Goal: Transaction & Acquisition: Purchase product/service

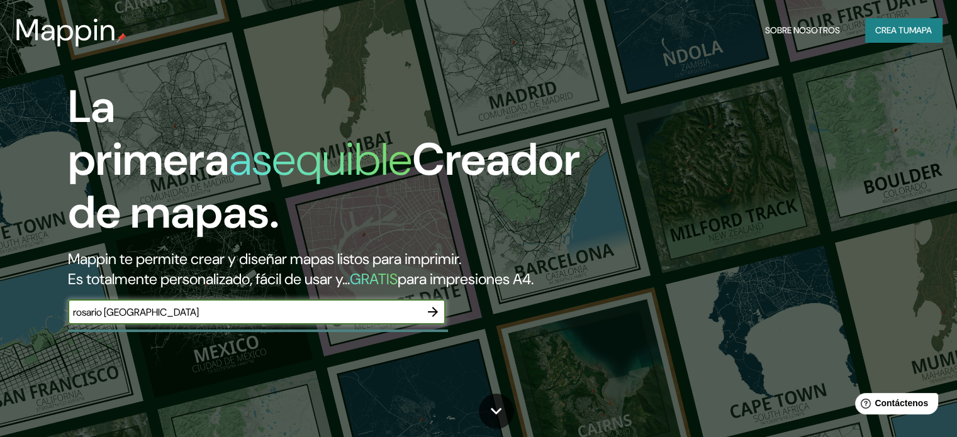
type input "rosario [GEOGRAPHIC_DATA]"
click at [434, 319] on icon "button" at bounding box center [432, 311] width 15 height 15
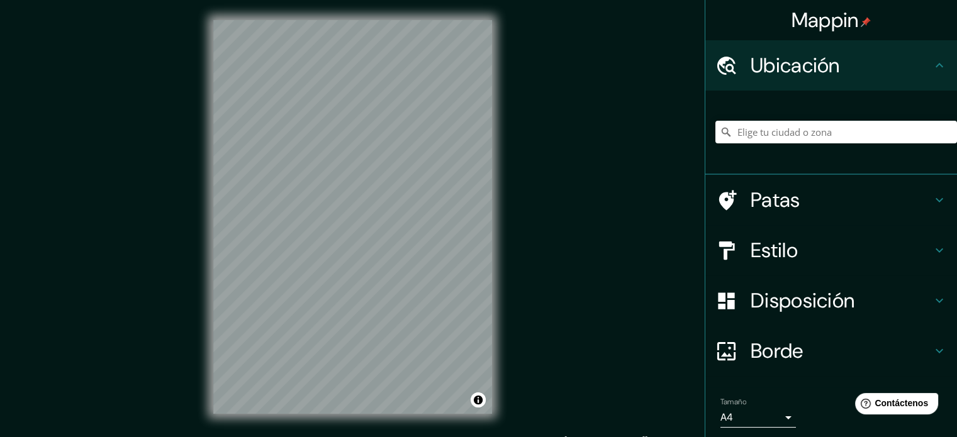
click at [536, 99] on div "Mappin Ubicación Patas Estilo Disposición Borde Elige un borde. Consejo : puede…" at bounding box center [478, 227] width 957 height 454
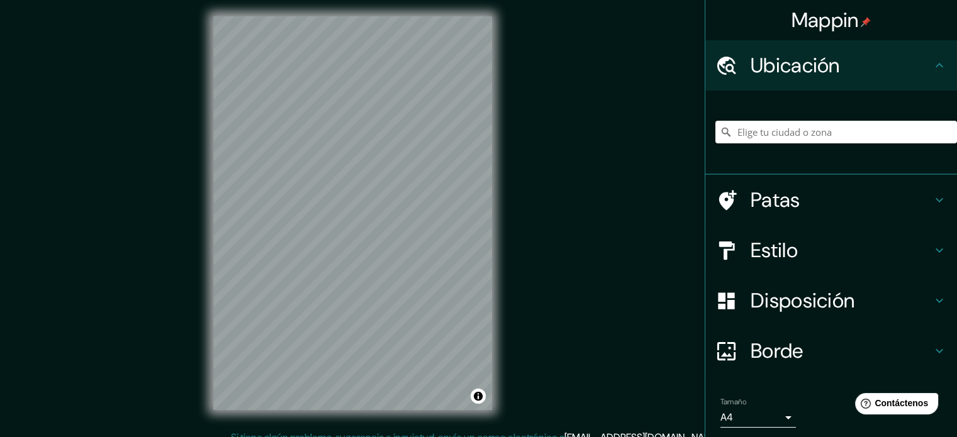
click at [153, 299] on div "Mappin Ubicación Patas Estilo Disposición Borde Elige un borde. Consejo : puede…" at bounding box center [478, 223] width 957 height 454
click at [791, 248] on h4 "Estilo" at bounding box center [840, 250] width 181 height 25
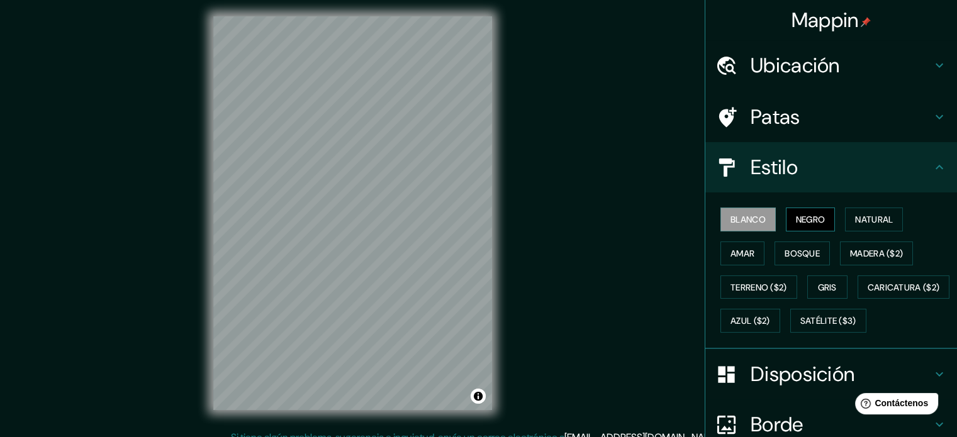
click at [799, 213] on font "Negro" at bounding box center [811, 219] width 30 height 16
click at [870, 214] on font "Natural" at bounding box center [874, 219] width 38 height 11
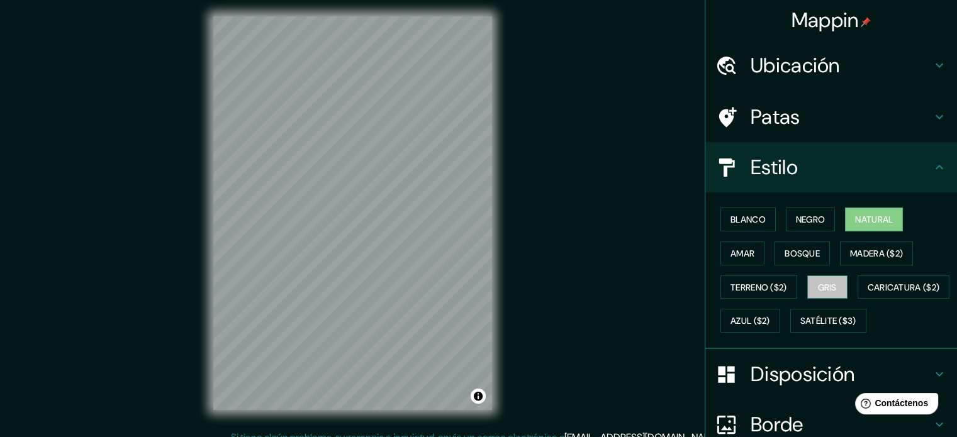
click at [818, 285] on font "Gris" at bounding box center [827, 287] width 19 height 11
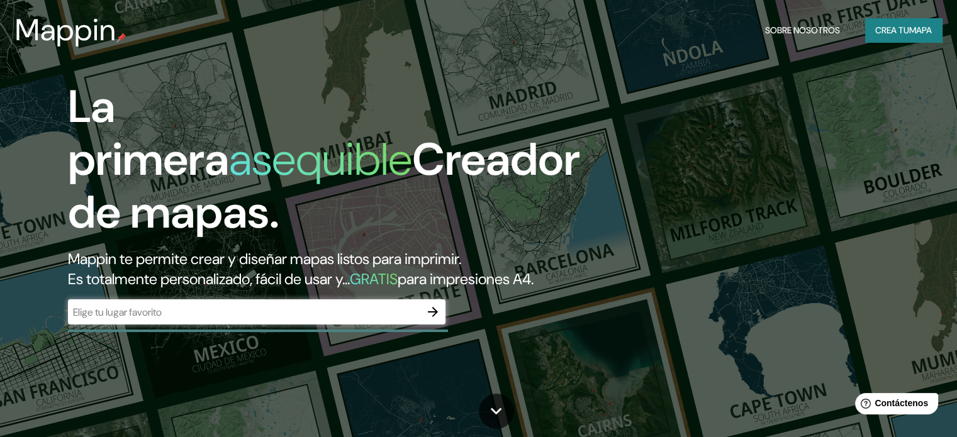
click at [228, 320] on div "​" at bounding box center [256, 311] width 377 height 25
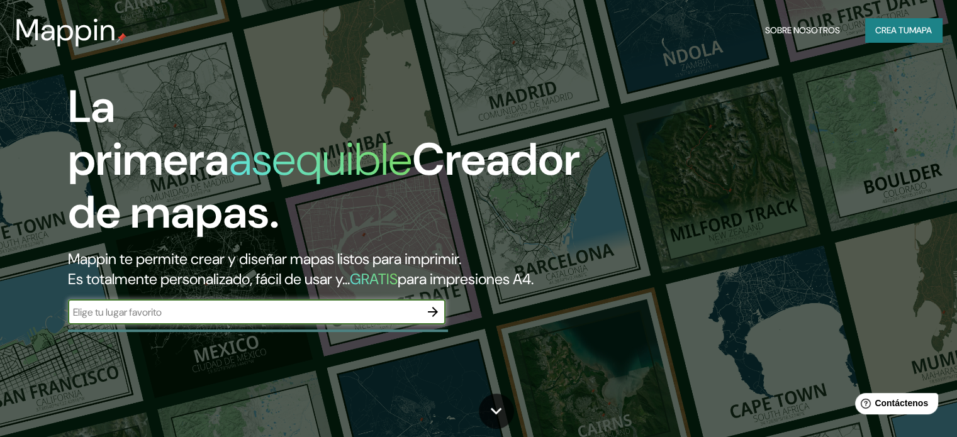
click at [182, 319] on input "text" at bounding box center [244, 312] width 352 height 14
type input "rosario [GEOGRAPHIC_DATA]"
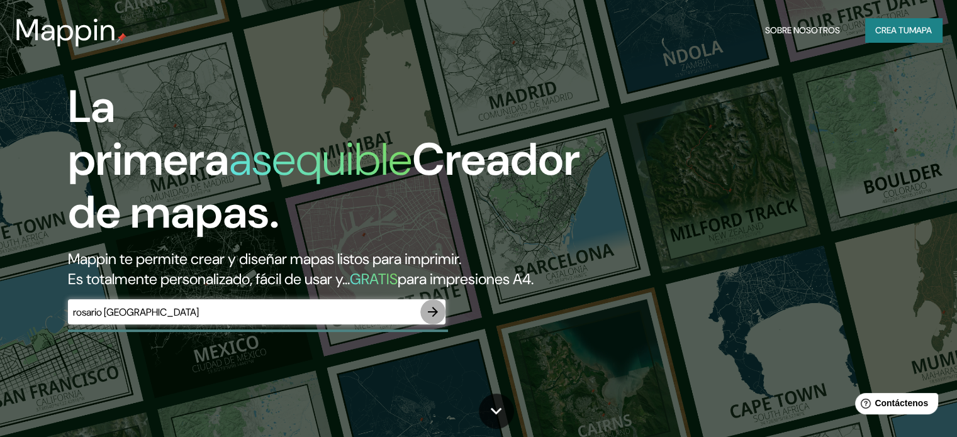
click at [431, 319] on icon "button" at bounding box center [432, 311] width 15 height 15
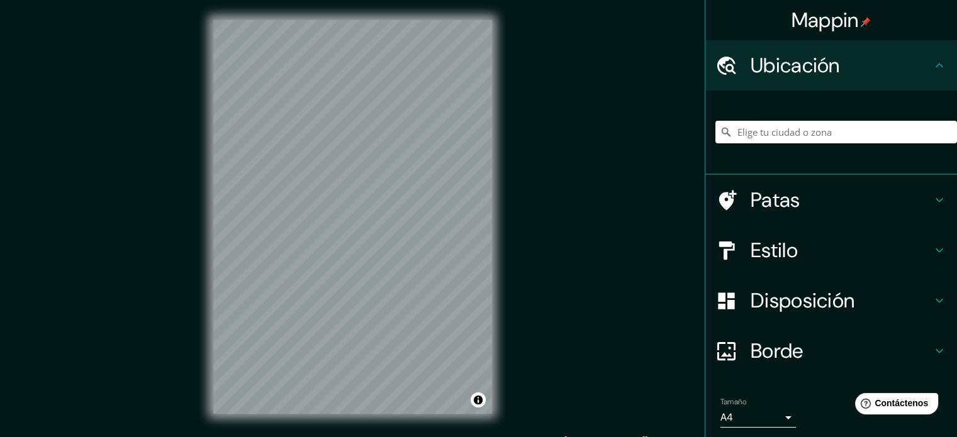
click at [765, 133] on input "Elige tu ciudad o zona" at bounding box center [835, 132] width 241 height 23
paste input "-32.921180, -60.666847"
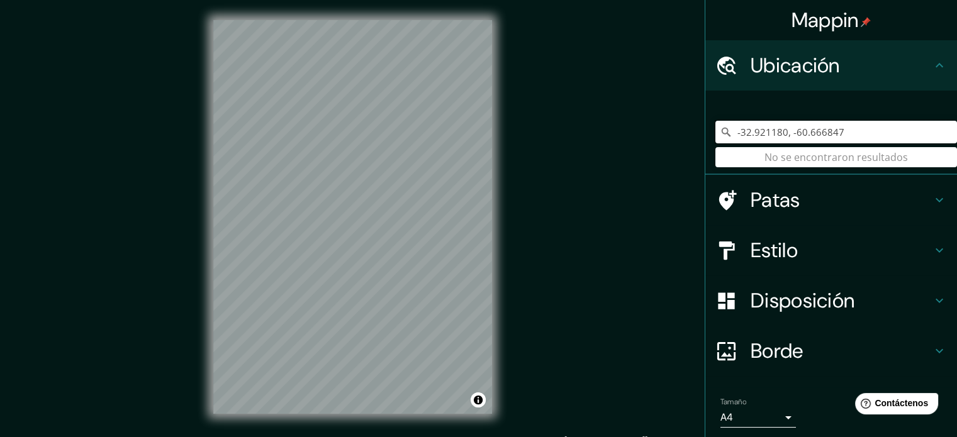
click at [780, 133] on input "-32.921180, -60.666847" at bounding box center [835, 132] width 241 height 23
drag, startPoint x: 840, startPoint y: 133, endPoint x: 775, endPoint y: 140, distance: 65.1
click at [775, 140] on input "-32.921180, -60.666847" at bounding box center [835, 132] width 241 height 23
type input "-32.921180"
drag, startPoint x: 799, startPoint y: 136, endPoint x: 692, endPoint y: 140, distance: 107.0
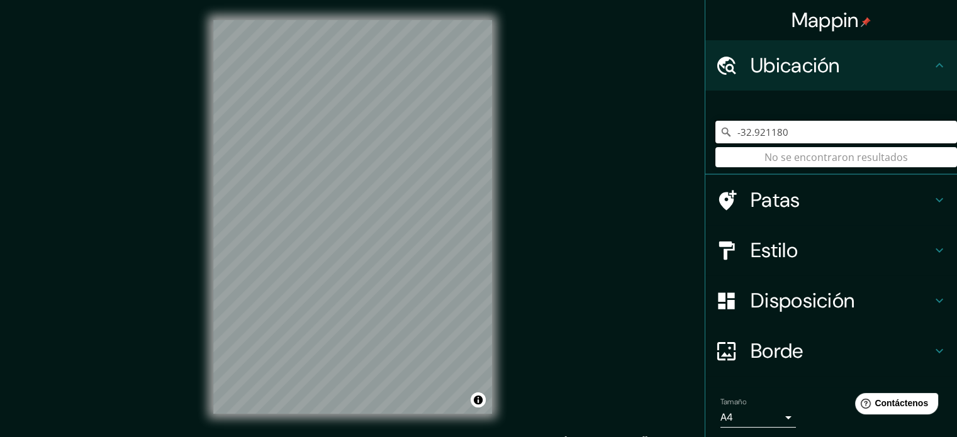
click at [694, 140] on div "Mappin Ubicación -32.921180 No se encontraron resultados Patas Estilo Disposici…" at bounding box center [478, 227] width 957 height 454
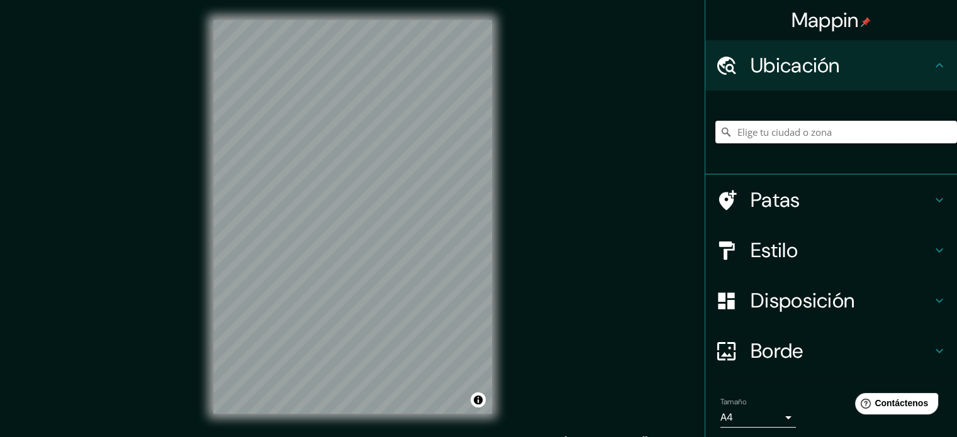
click at [755, 136] on input "Elige tu ciudad o zona" at bounding box center [835, 132] width 241 height 23
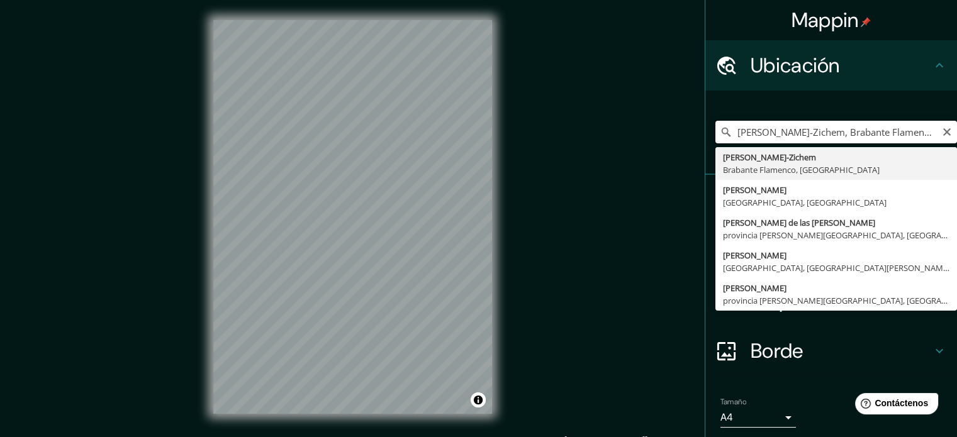
scroll to position [0, 20]
click at [938, 137] on input "[PERSON_NAME]-Zichem, Brabante Flamenco, [GEOGRAPHIC_DATA]" at bounding box center [835, 132] width 241 height 23
type input "[PERSON_NAME]-Zichem, Brabante Flamenco, [GEOGRAPHIC_DATA]"
click at [941, 133] on icon "Claro" at bounding box center [946, 132] width 10 height 10
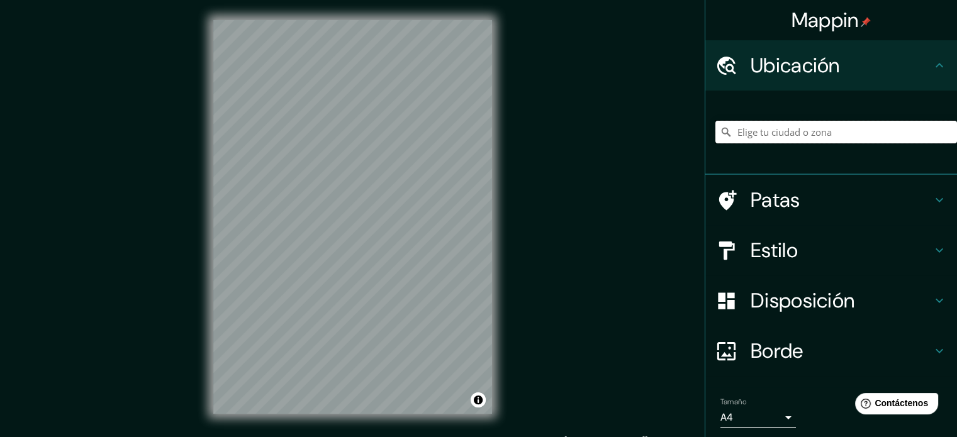
click at [896, 130] on input "Elige tu ciudad o zona" at bounding box center [835, 132] width 241 height 23
type input "r"
type input "a"
paste input "Paseo del Acueducto"
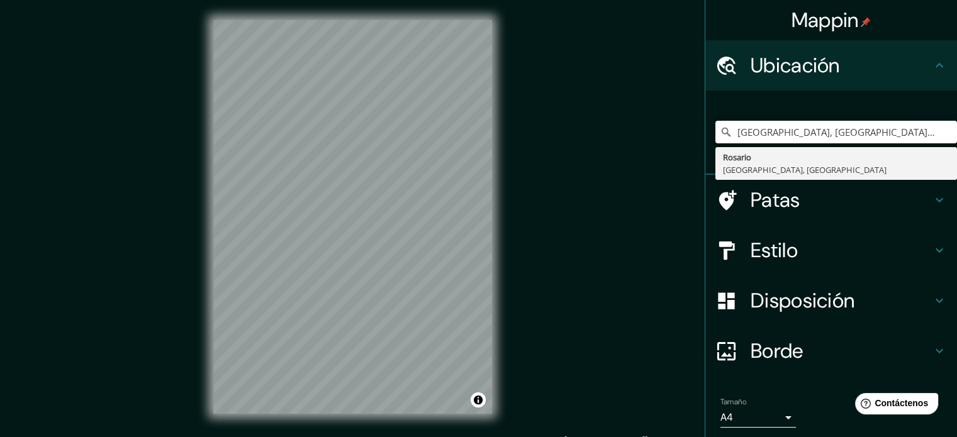
type input "[GEOGRAPHIC_DATA], [GEOGRAPHIC_DATA], [GEOGRAPHIC_DATA]"
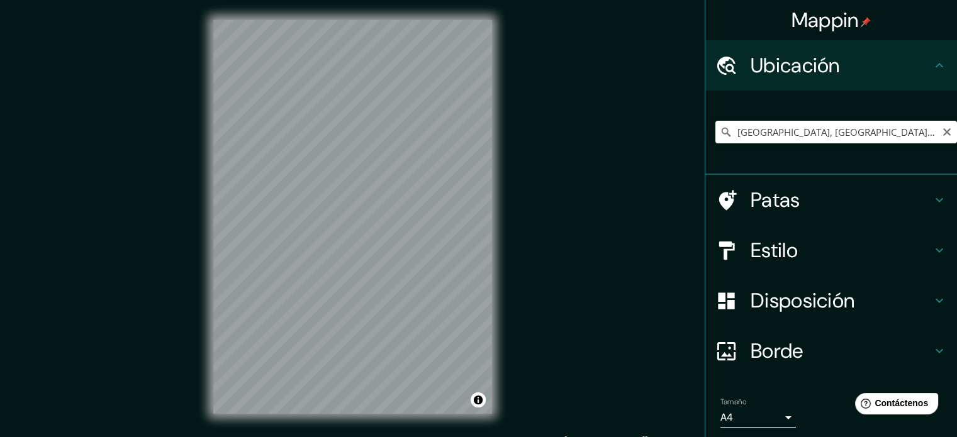
click at [770, 343] on font "Borde" at bounding box center [776, 351] width 53 height 26
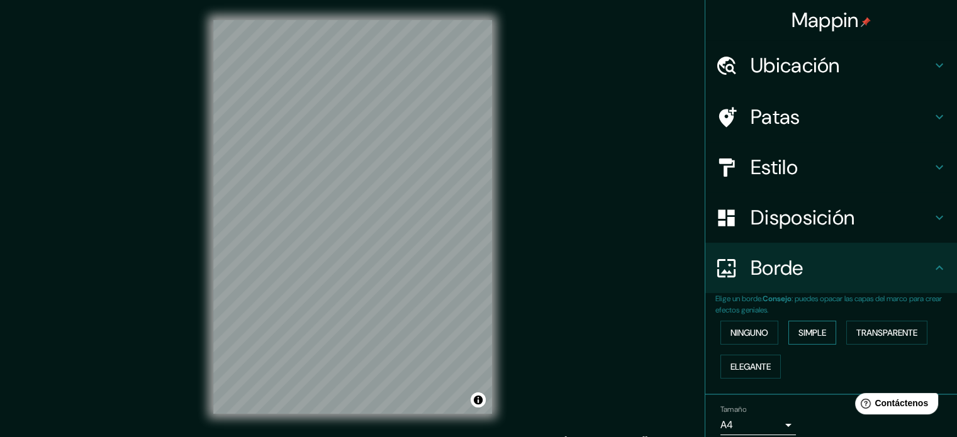
click at [802, 334] on font "Simple" at bounding box center [812, 332] width 28 height 11
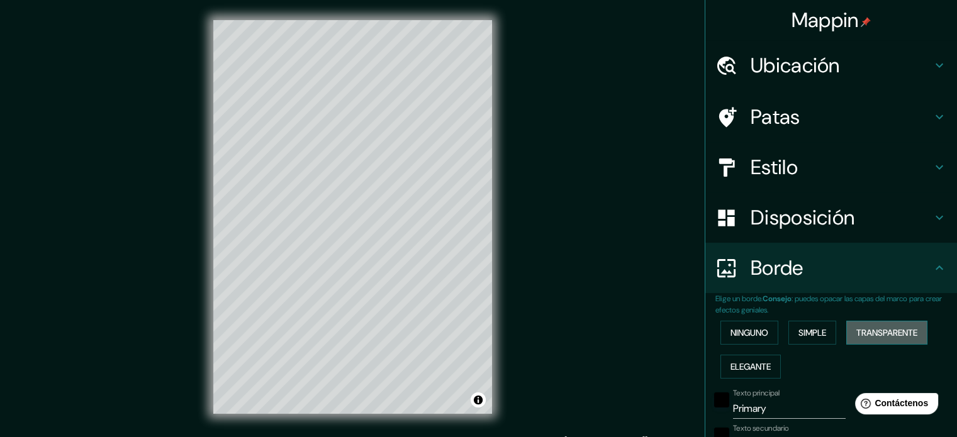
click at [879, 328] on font "Transparente" at bounding box center [886, 332] width 61 height 11
click at [750, 364] on font "Elegante" at bounding box center [750, 366] width 40 height 11
click at [743, 339] on font "Ninguno" at bounding box center [749, 333] width 38 height 16
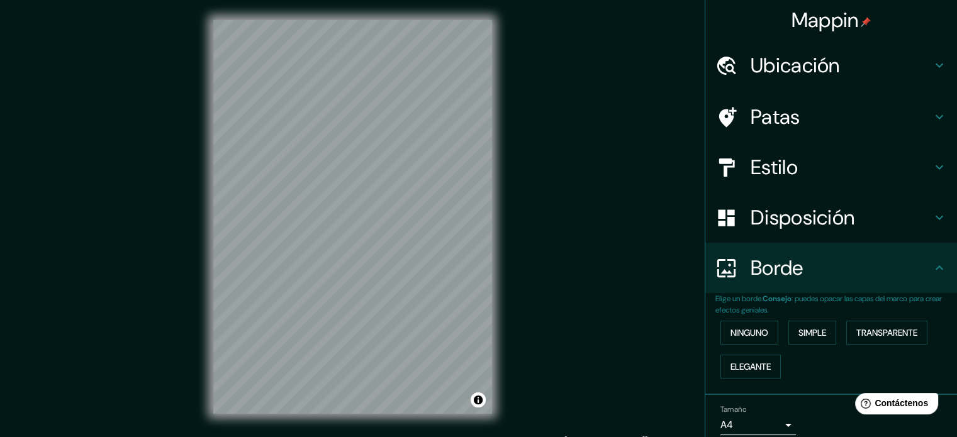
click at [775, 224] on font "Disposición" at bounding box center [802, 217] width 104 height 26
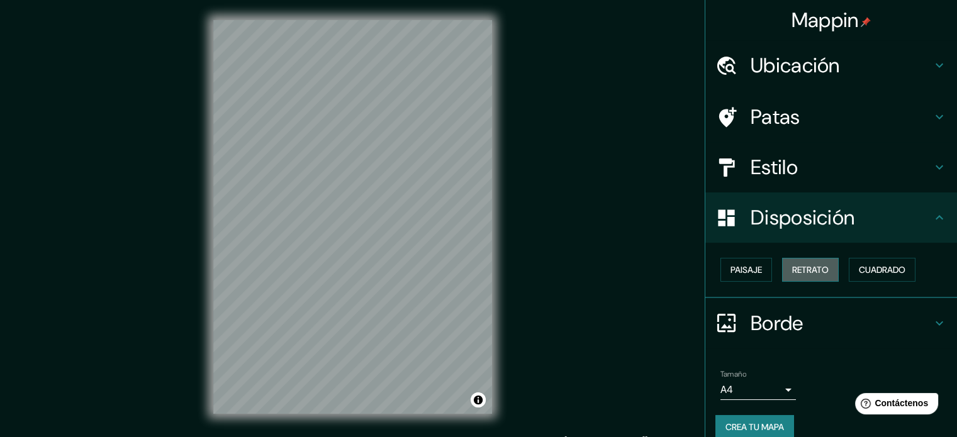
click at [818, 272] on font "Retrato" at bounding box center [810, 269] width 36 height 11
click at [880, 267] on font "Cuadrado" at bounding box center [881, 269] width 47 height 11
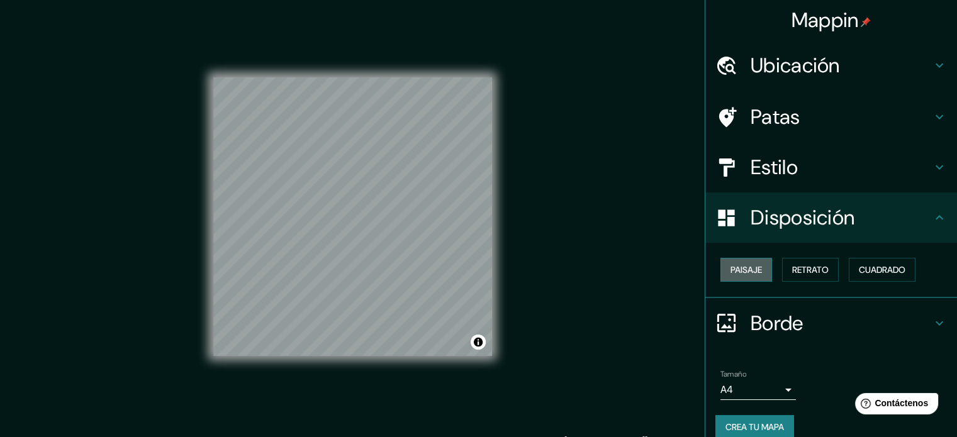
click at [755, 269] on button "Paisaje" at bounding box center [746, 270] width 52 height 24
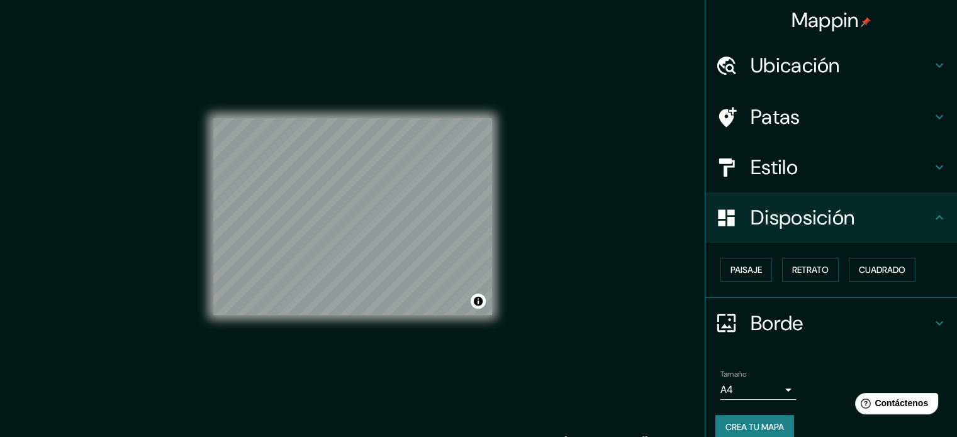
click at [834, 270] on div "Paisaje Retrato Cuadrado" at bounding box center [835, 270] width 241 height 34
click at [809, 272] on font "Retrato" at bounding box center [810, 269] width 36 height 11
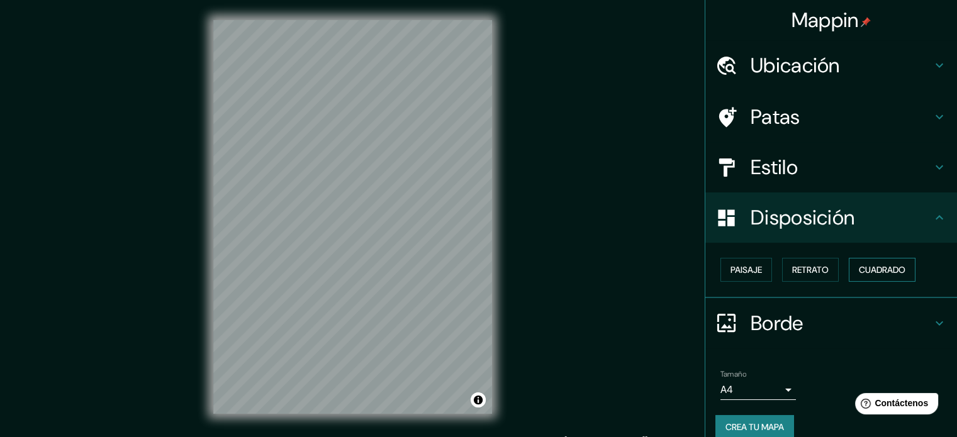
click at [865, 270] on font "Cuadrado" at bounding box center [881, 269] width 47 height 11
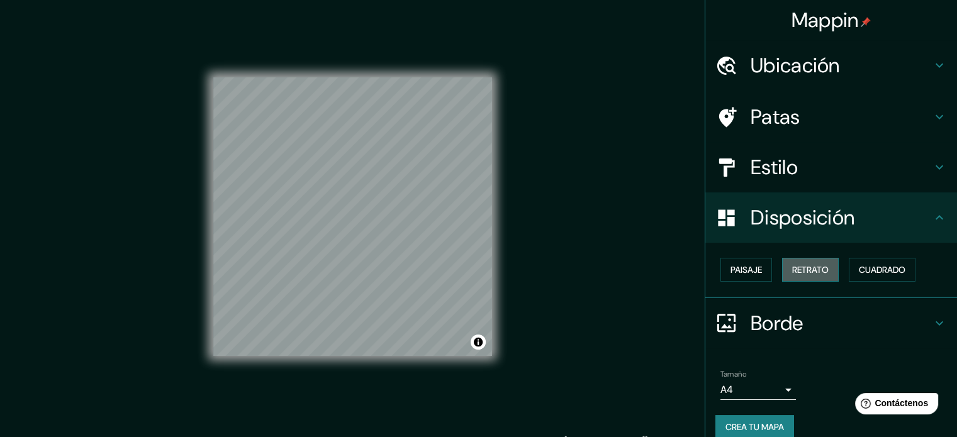
click at [806, 269] on font "Retrato" at bounding box center [810, 269] width 36 height 11
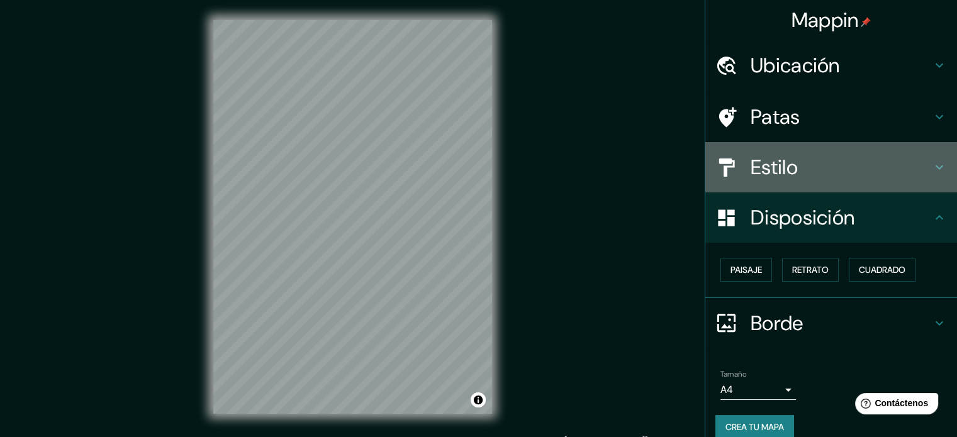
click at [785, 160] on font "Estilo" at bounding box center [773, 167] width 47 height 26
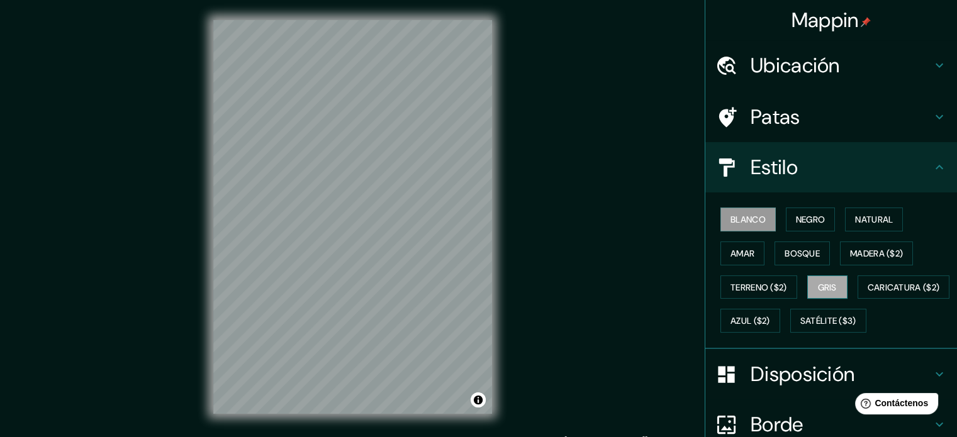
click at [818, 288] on font "Gris" at bounding box center [827, 287] width 19 height 11
click at [863, 252] on font "Madera ($2)" at bounding box center [876, 253] width 53 height 11
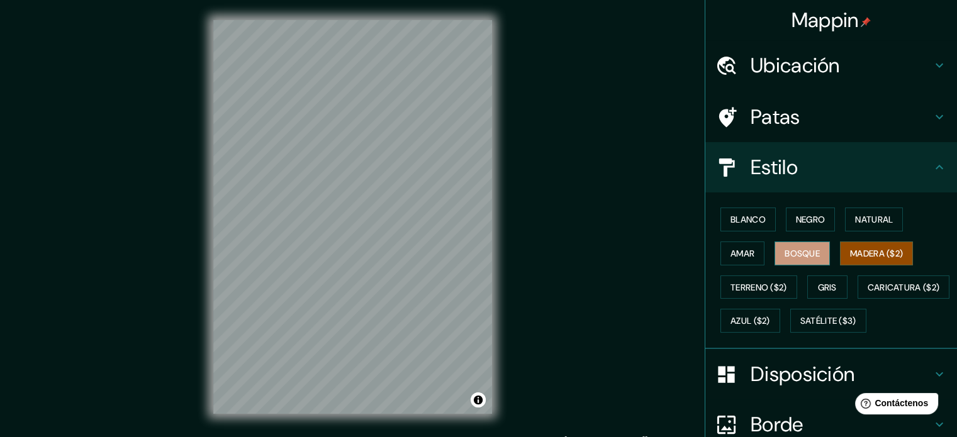
click at [787, 252] on font "Bosque" at bounding box center [801, 253] width 35 height 11
click at [800, 327] on font "Satélite ($3)" at bounding box center [828, 321] width 56 height 11
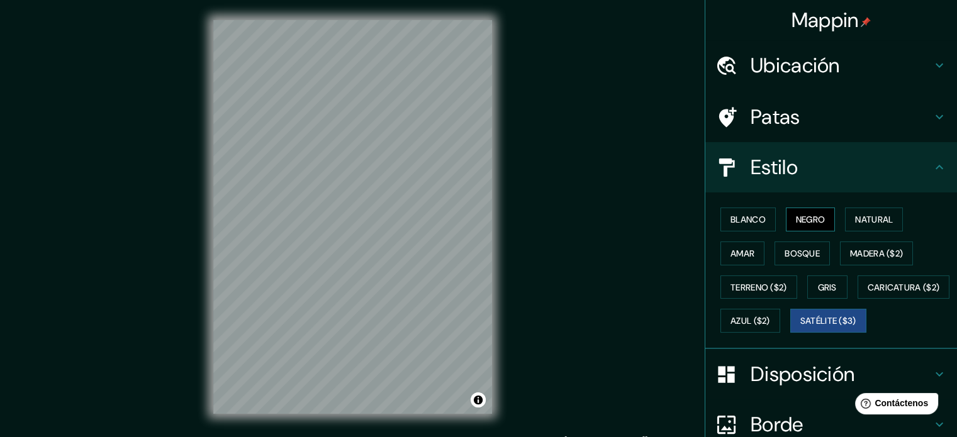
click at [809, 213] on font "Negro" at bounding box center [811, 219] width 30 height 16
click at [800, 327] on font "Satélite ($3)" at bounding box center [828, 321] width 56 height 11
click at [802, 251] on font "Bosque" at bounding box center [801, 253] width 35 height 11
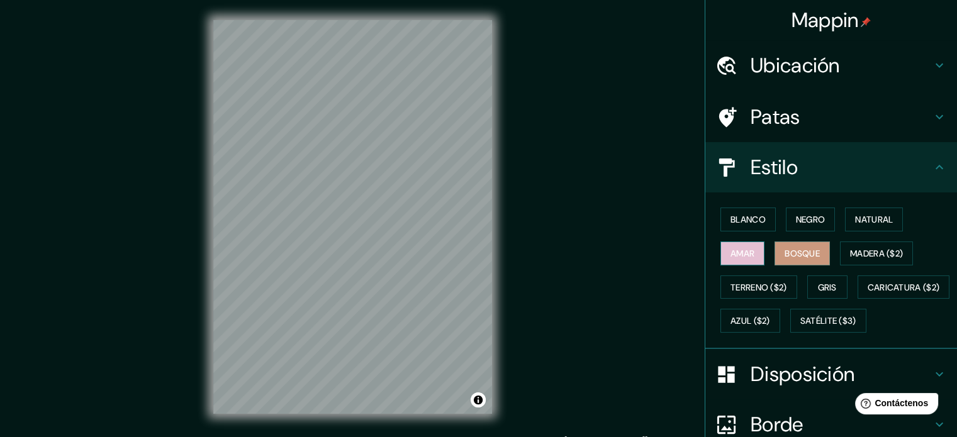
click at [735, 253] on font "Amar" at bounding box center [742, 253] width 24 height 11
click at [745, 227] on button "Blanco" at bounding box center [747, 220] width 55 height 24
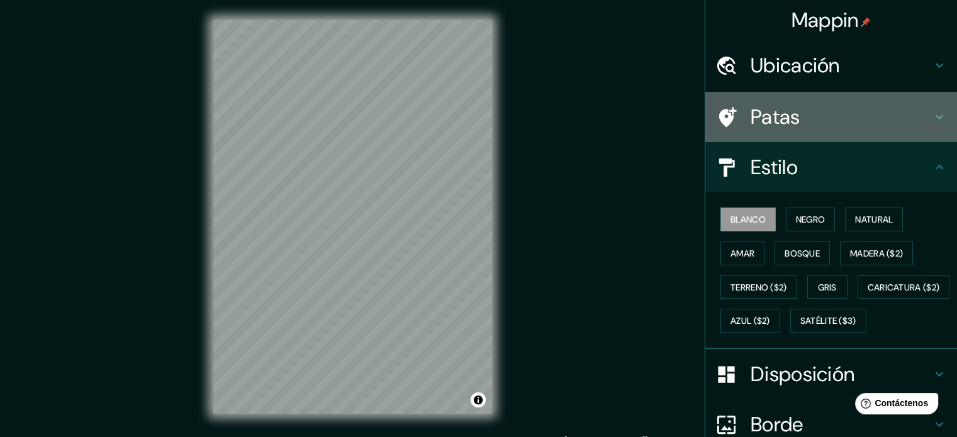
click at [820, 128] on h4 "Patas" at bounding box center [840, 116] width 181 height 25
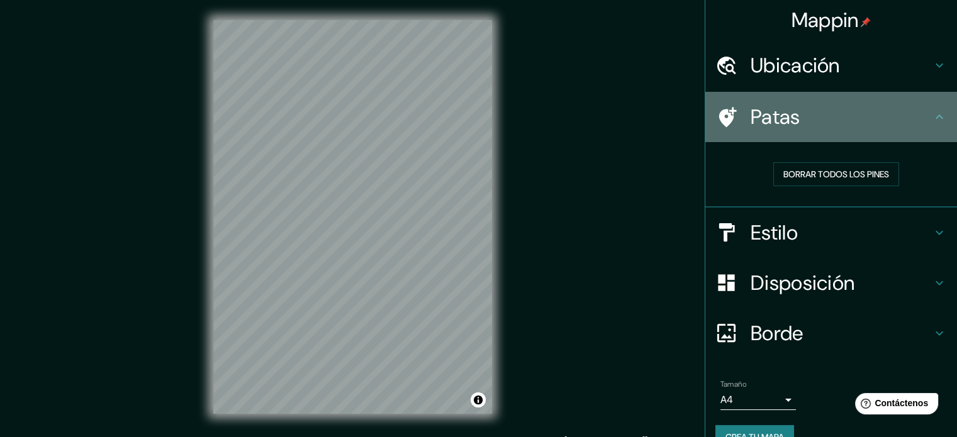
click at [820, 128] on h4 "Patas" at bounding box center [840, 116] width 181 height 25
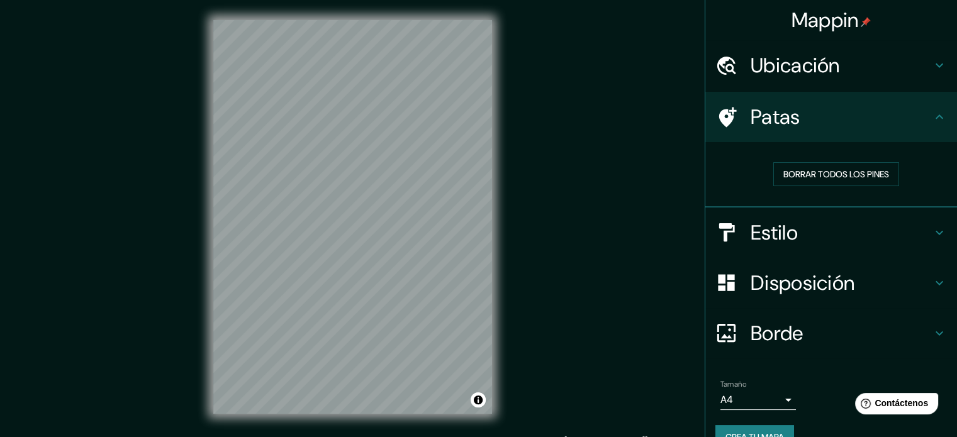
click at [777, 115] on font "Patas" at bounding box center [775, 117] width 50 height 26
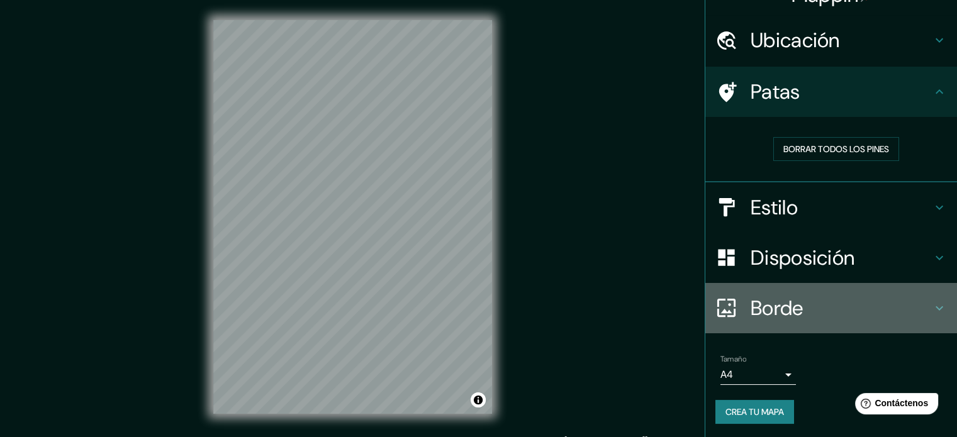
click at [772, 308] on font "Borde" at bounding box center [776, 308] width 53 height 26
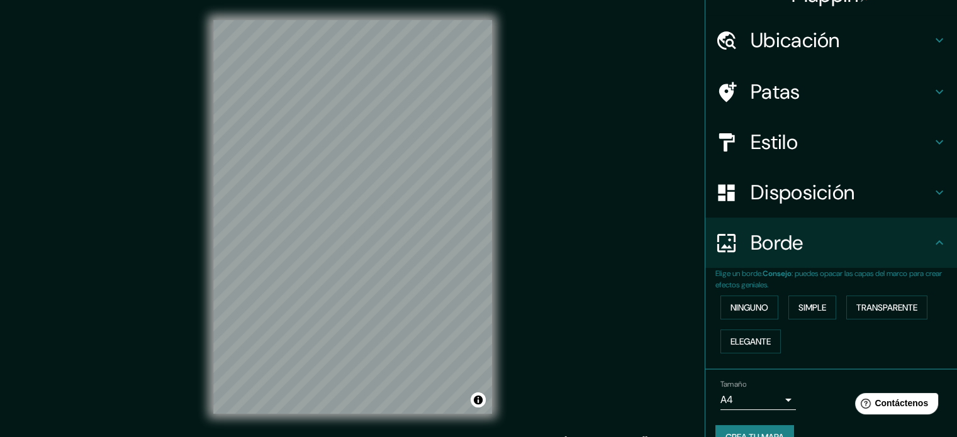
click at [777, 246] on font "Borde" at bounding box center [776, 243] width 53 height 26
click at [758, 433] on font "Crea tu mapa" at bounding box center [754, 436] width 58 height 11
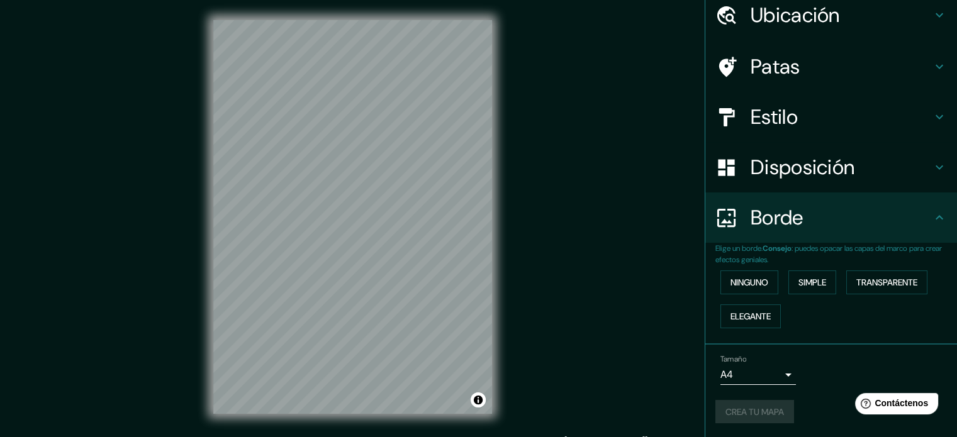
scroll to position [16, 0]
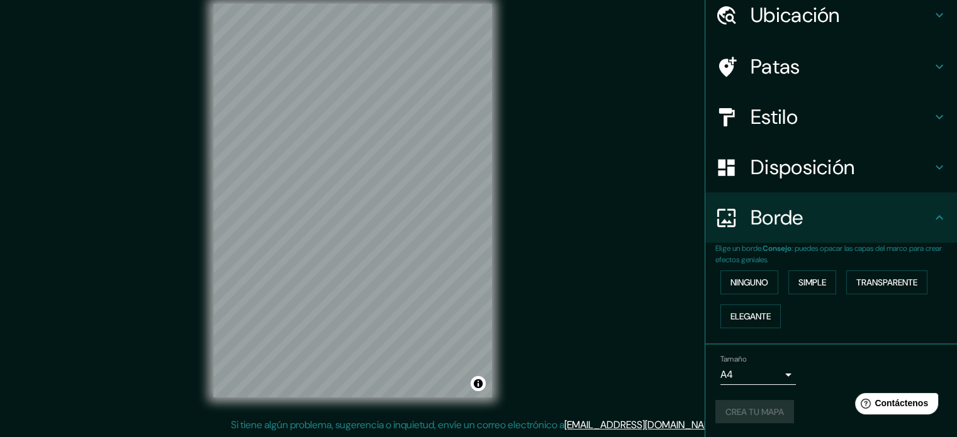
click at [805, 408] on div "Crea tu mapa" at bounding box center [830, 412] width 231 height 24
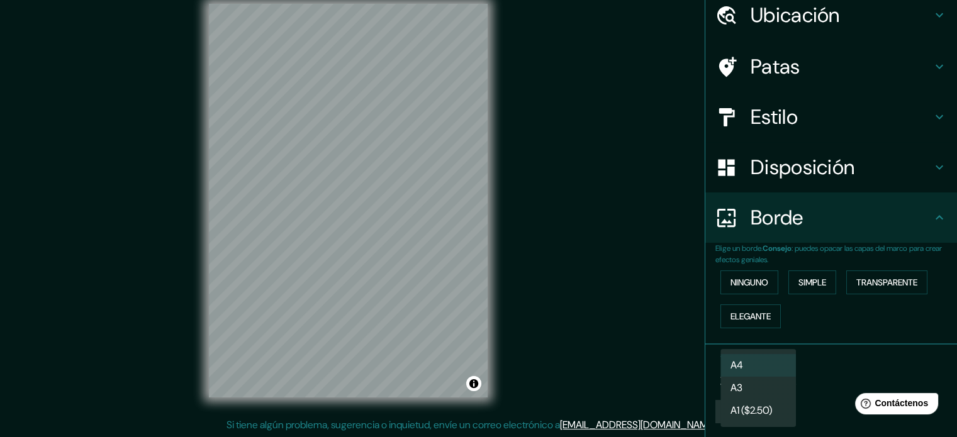
click at [747, 372] on body "Mappin Ubicación [GEOGRAPHIC_DATA], [GEOGRAPHIC_DATA], [GEOGRAPHIC_DATA] Patas …" at bounding box center [478, 202] width 957 height 437
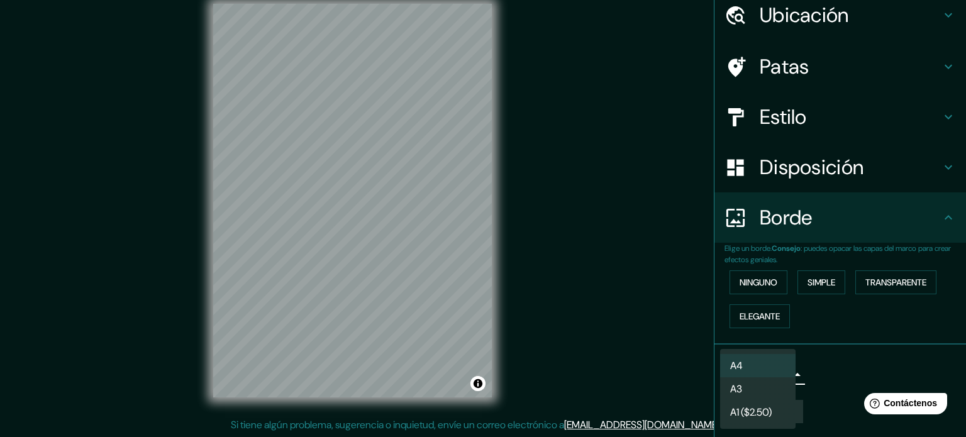
click at [840, 365] on div at bounding box center [483, 218] width 966 height 437
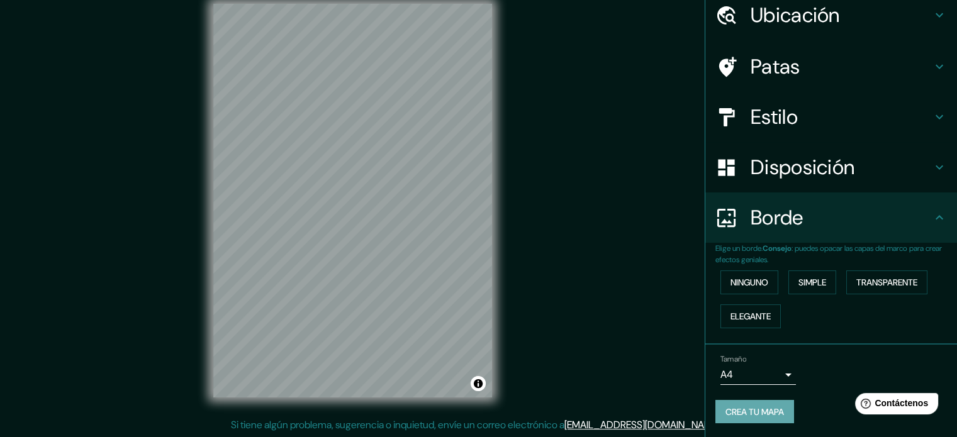
click at [769, 419] on button "Crea tu mapa" at bounding box center [754, 412] width 79 height 24
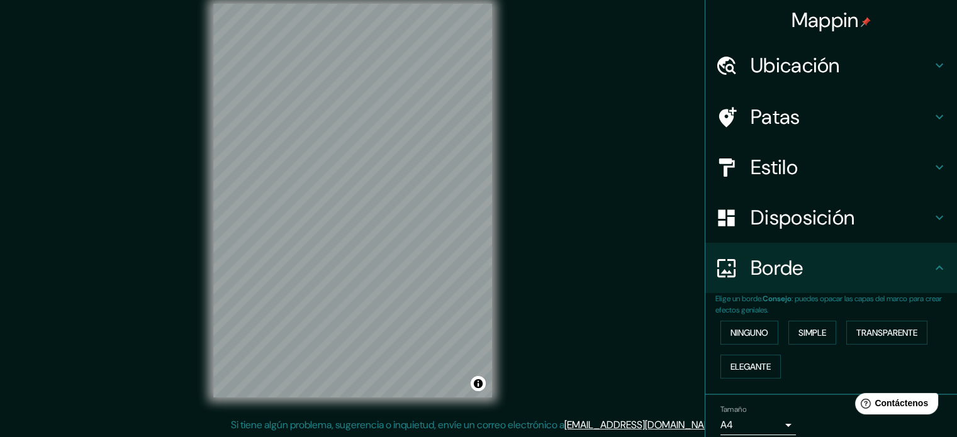
scroll to position [0, 0]
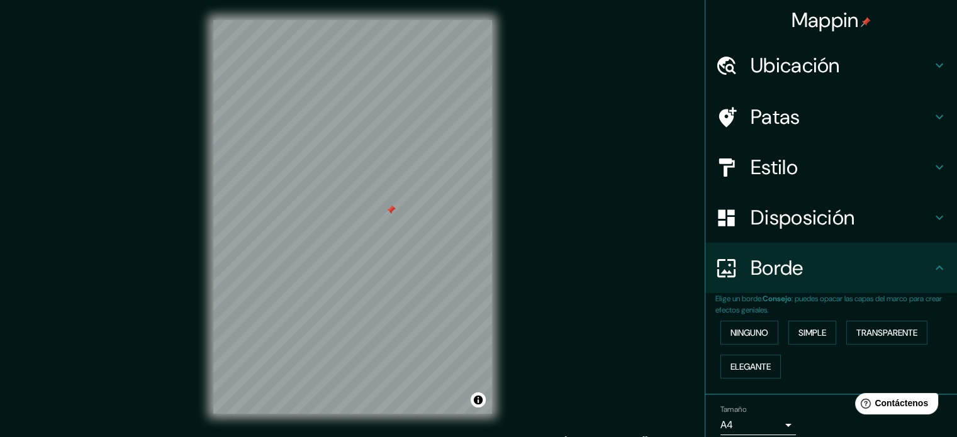
click at [586, 203] on div "Mappin Ubicación [GEOGRAPHIC_DATA], [GEOGRAPHIC_DATA], [GEOGRAPHIC_DATA] Patas …" at bounding box center [478, 227] width 957 height 454
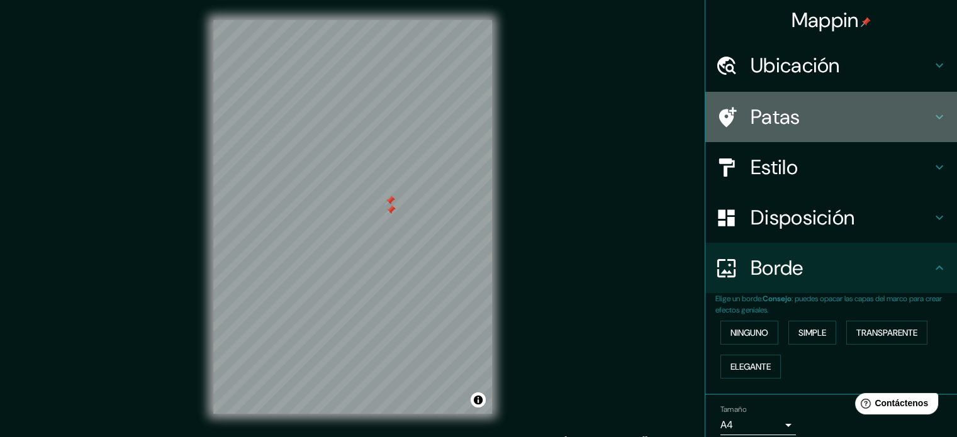
click at [752, 119] on font "Patas" at bounding box center [775, 117] width 50 height 26
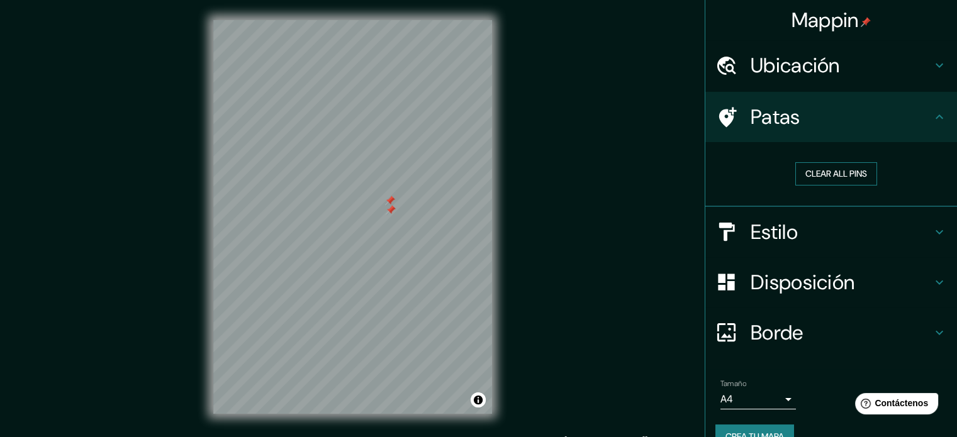
click at [803, 175] on button "Clear all pins" at bounding box center [836, 173] width 82 height 23
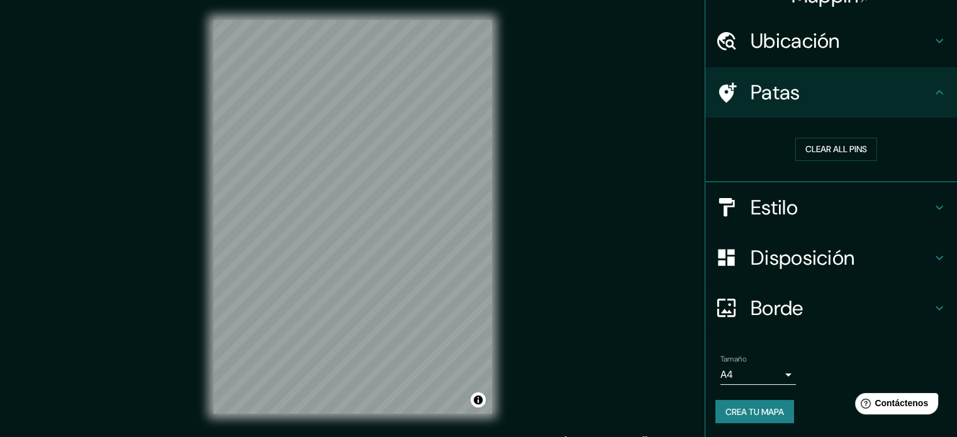
click at [805, 402] on div "Crea tu mapa" at bounding box center [830, 412] width 231 height 24
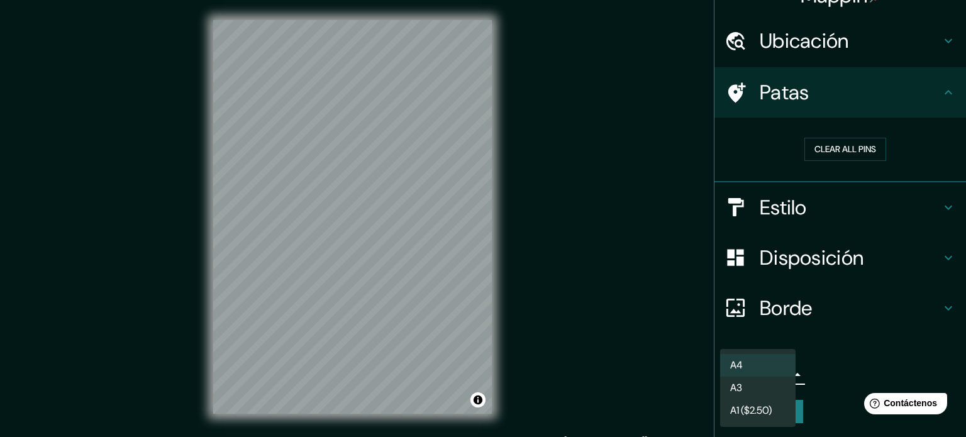
click at [775, 380] on body "Mappin Ubicación [GEOGRAPHIC_DATA], [GEOGRAPHIC_DATA], [GEOGRAPHIC_DATA] Patas …" at bounding box center [483, 218] width 966 height 437
click at [772, 388] on li "A3" at bounding box center [757, 388] width 75 height 23
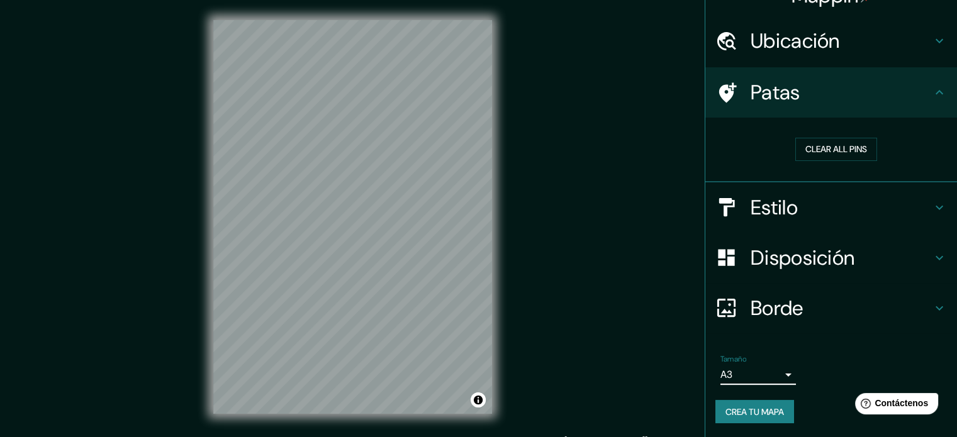
click at [743, 379] on body "Mappin Ubicación [GEOGRAPHIC_DATA], [GEOGRAPHIC_DATA], [GEOGRAPHIC_DATA] Patas …" at bounding box center [478, 218] width 957 height 437
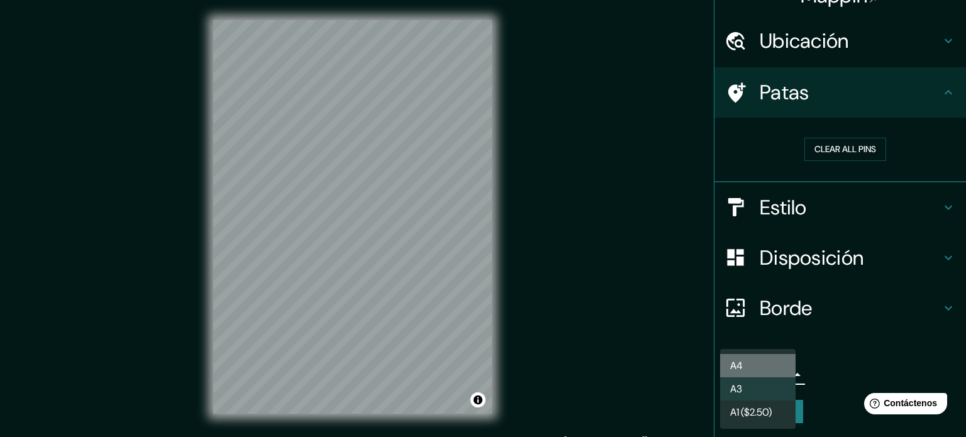
drag, startPoint x: 750, startPoint y: 379, endPoint x: 739, endPoint y: 374, distance: 11.6
click at [740, 370] on font "A4" at bounding box center [736, 365] width 13 height 13
type input "single"
click at [769, 370] on body "Mappin Ubicación [GEOGRAPHIC_DATA], [GEOGRAPHIC_DATA], [GEOGRAPHIC_DATA] Patas …" at bounding box center [483, 218] width 966 height 437
click at [888, 344] on div at bounding box center [483, 218] width 966 height 437
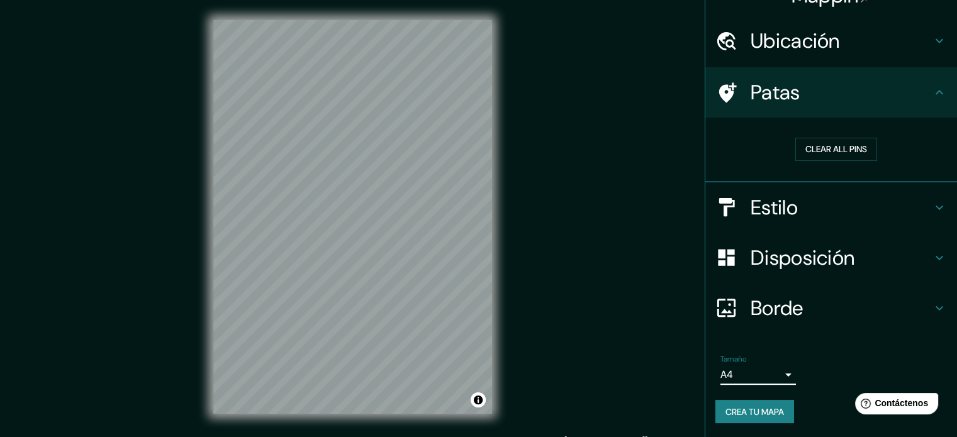
click at [793, 257] on font "Disposición" at bounding box center [802, 258] width 104 height 26
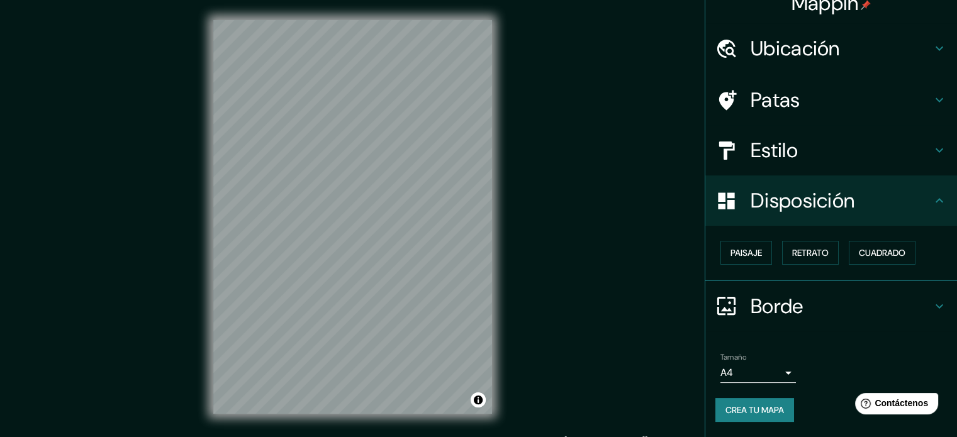
scroll to position [15, 0]
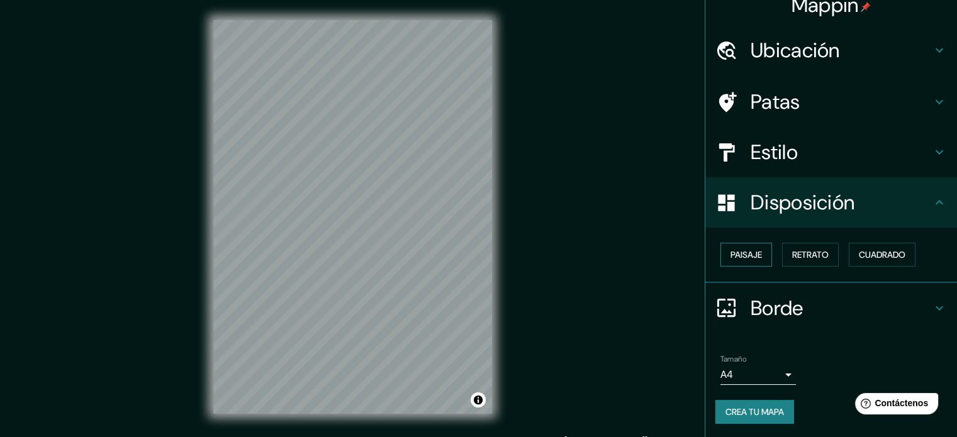
click at [735, 261] on font "Paisaje" at bounding box center [745, 255] width 31 height 16
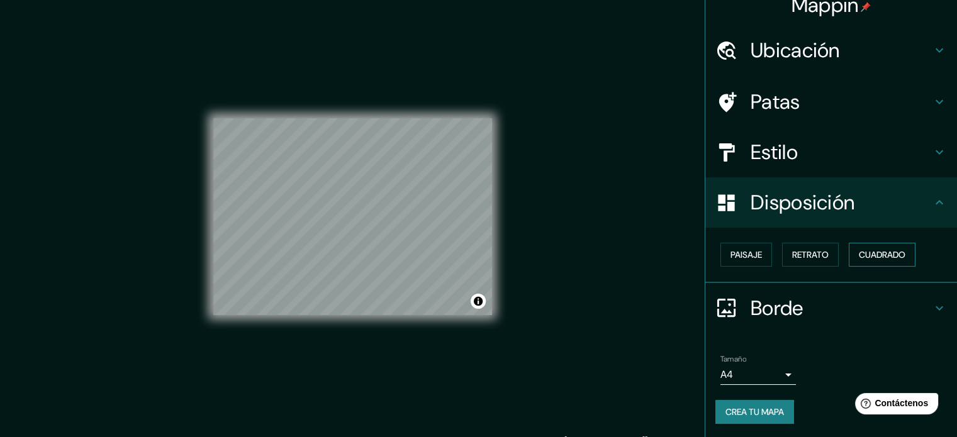
click at [863, 253] on font "Cuadrado" at bounding box center [881, 254] width 47 height 11
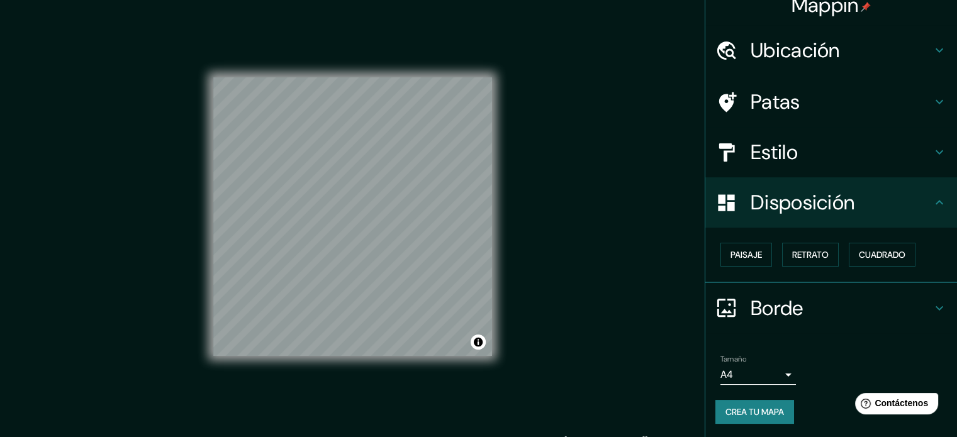
click at [776, 160] on font "Estilo" at bounding box center [773, 152] width 47 height 26
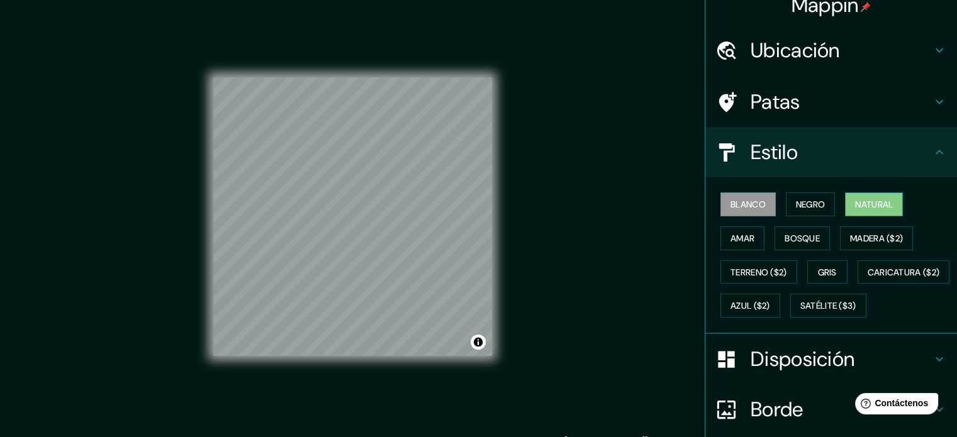
click at [878, 208] on font "Natural" at bounding box center [874, 204] width 38 height 11
click at [813, 206] on font "Negro" at bounding box center [811, 204] width 30 height 11
click at [855, 203] on font "Natural" at bounding box center [874, 204] width 38 height 11
click at [730, 201] on font "Blanco" at bounding box center [747, 204] width 35 height 11
click at [785, 236] on font "Bosque" at bounding box center [801, 238] width 35 height 11
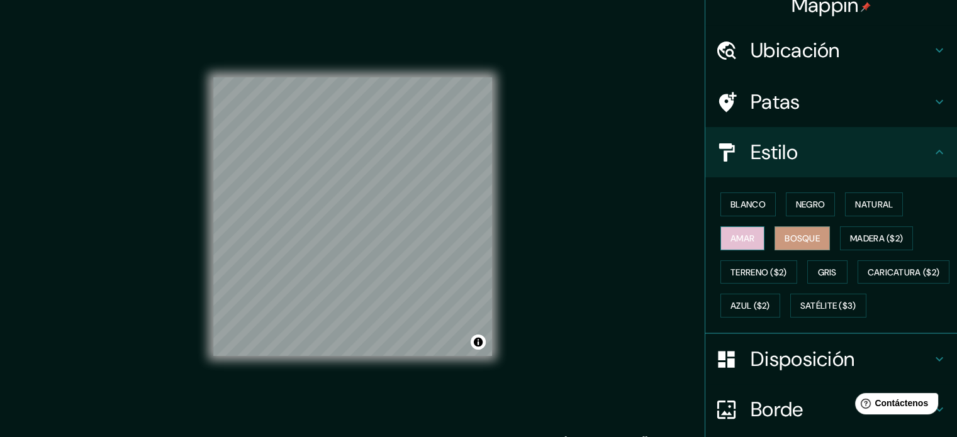
click at [752, 236] on button "Amar" at bounding box center [742, 238] width 44 height 24
click at [756, 269] on font "Terreno ($2)" at bounding box center [758, 272] width 57 height 11
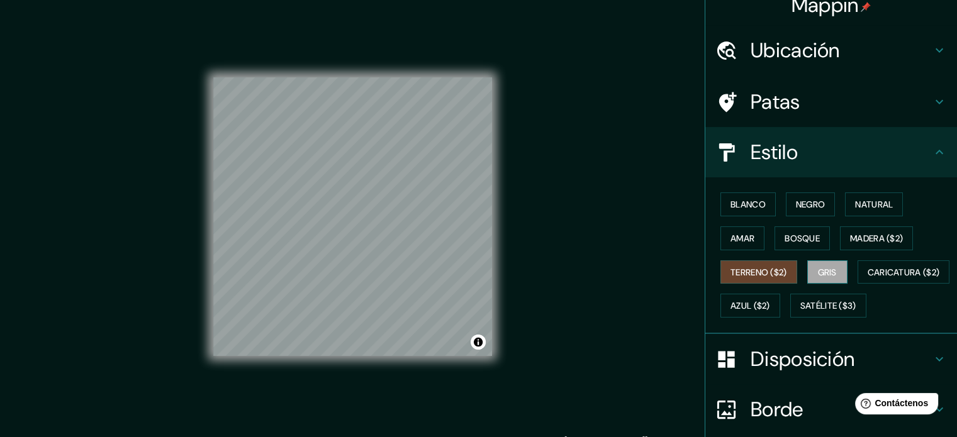
click at [807, 274] on button "Gris" at bounding box center [827, 272] width 40 height 24
click at [770, 269] on font "Terreno ($2)" at bounding box center [758, 272] width 57 height 11
click at [855, 203] on font "Natural" at bounding box center [874, 204] width 38 height 11
